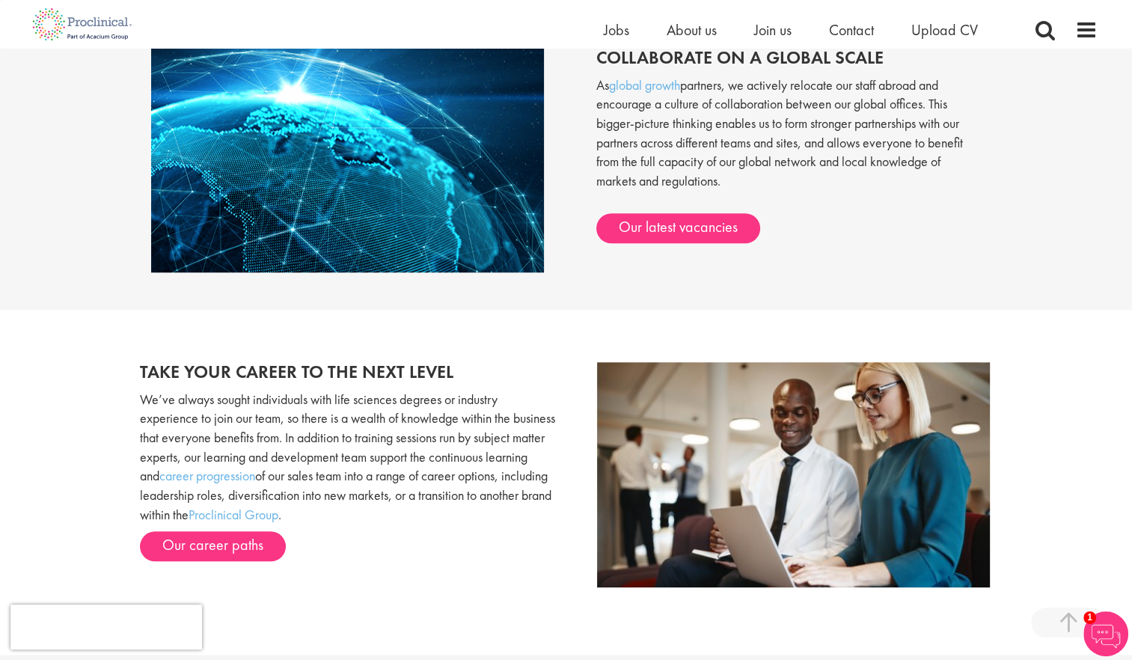
scroll to position [673, 0]
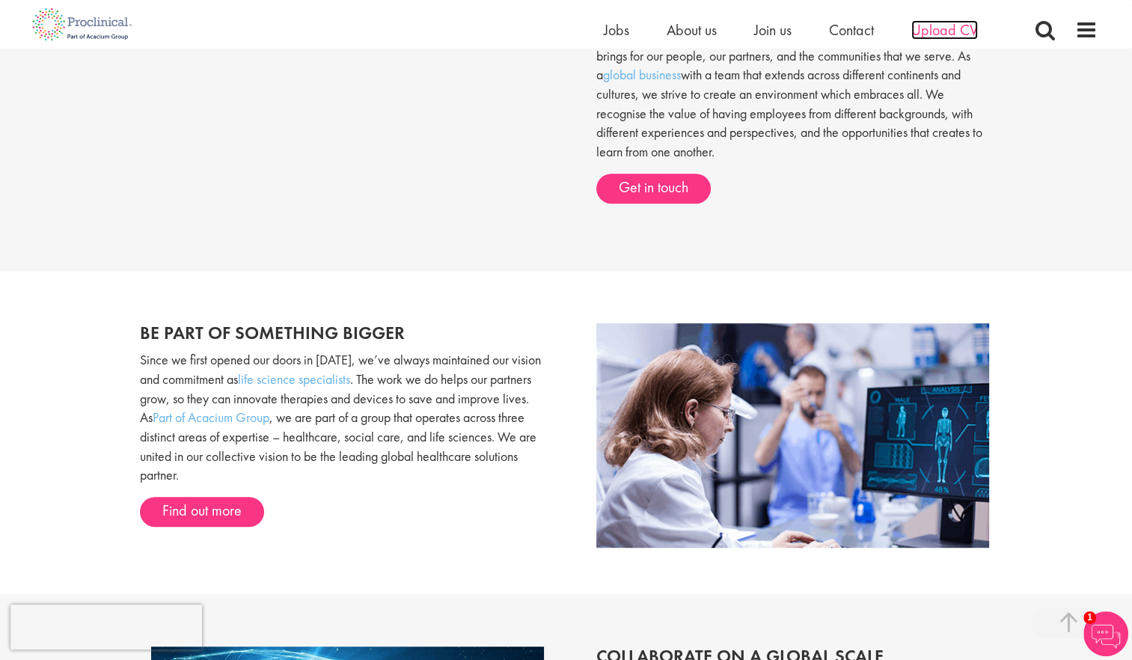
click at [943, 31] on span "Upload CV" at bounding box center [944, 29] width 67 height 19
